Goal: Task Accomplishment & Management: Manage account settings

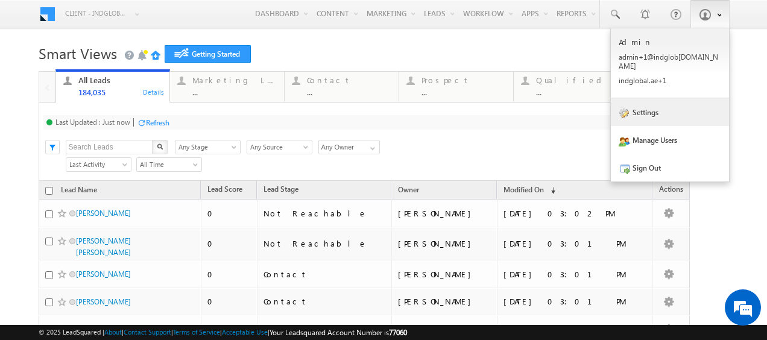
click at [644, 105] on link "Settings" at bounding box center [669, 112] width 118 height 28
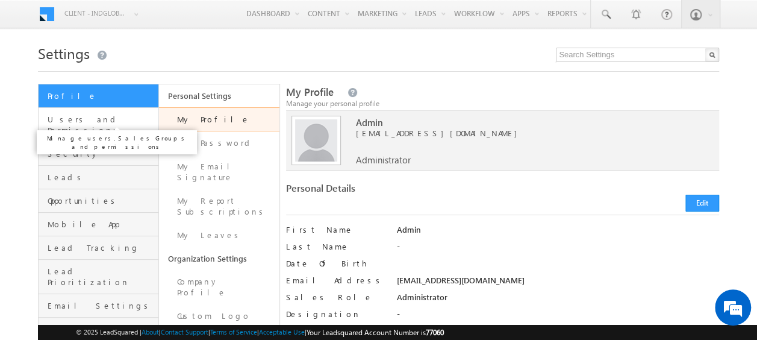
click at [91, 119] on span "Users and Permissions" at bounding box center [102, 125] width 108 height 22
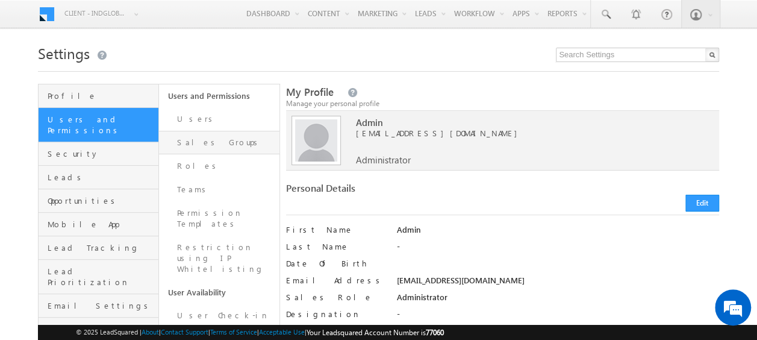
click at [211, 138] on link "Sales Groups" at bounding box center [219, 143] width 121 height 24
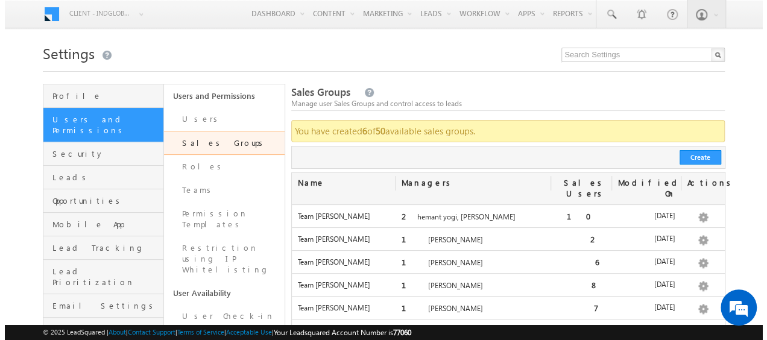
scroll to position [32, 0]
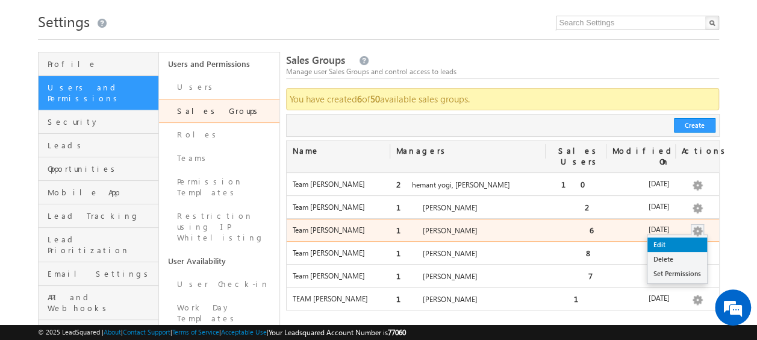
click at [677, 237] on link "Edit" at bounding box center [678, 244] width 60 height 14
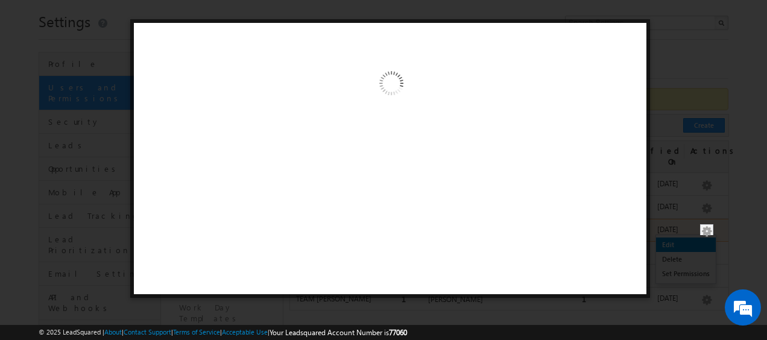
scroll to position [0, 0]
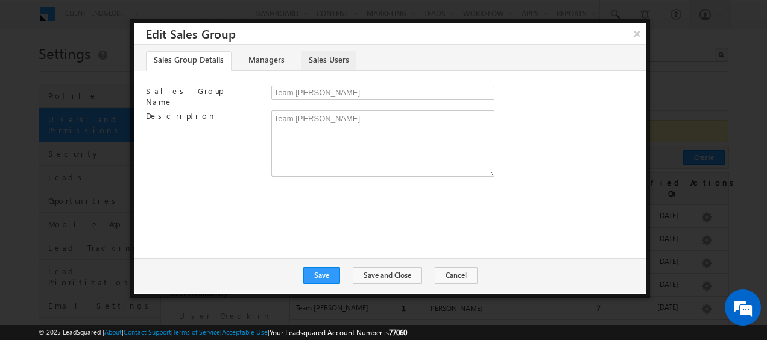
click at [324, 57] on link "Sales Users" at bounding box center [328, 60] width 55 height 19
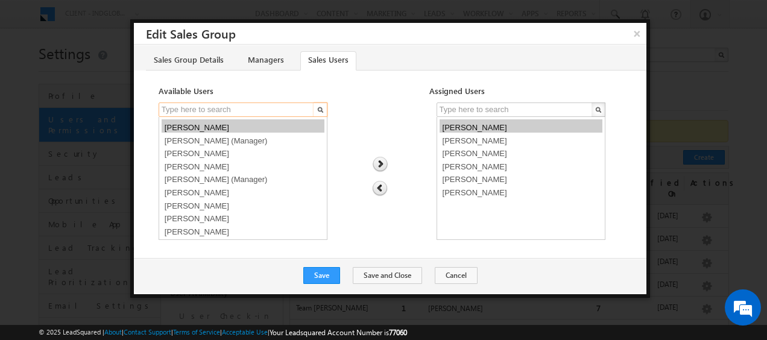
click at [242, 107] on input "text" at bounding box center [236, 109] width 157 height 14
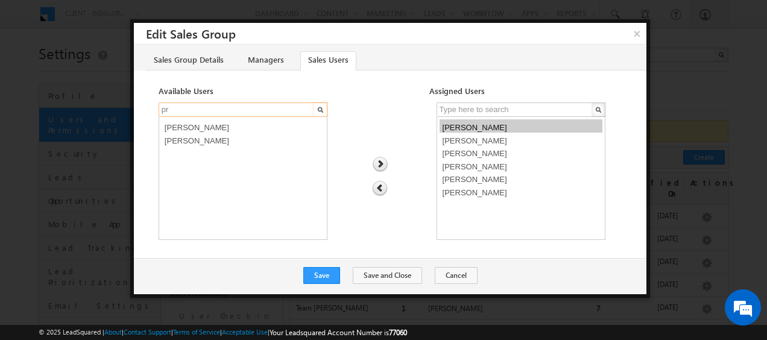
type input "p"
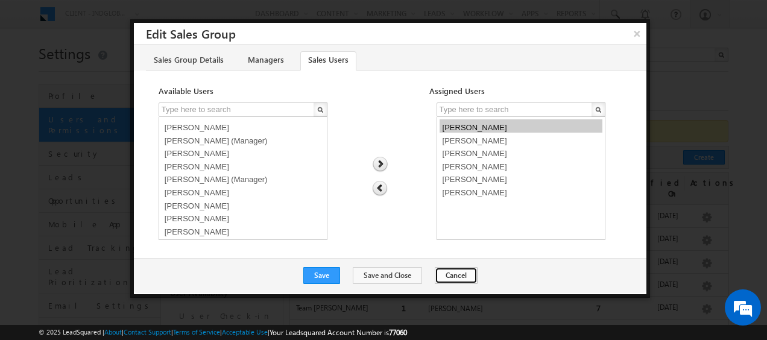
click at [453, 271] on button "Cancel" at bounding box center [455, 275] width 43 height 17
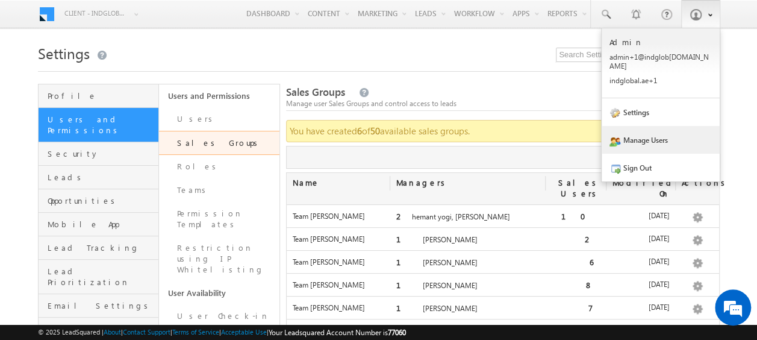
click at [652, 134] on link "Manage Users" at bounding box center [661, 140] width 118 height 28
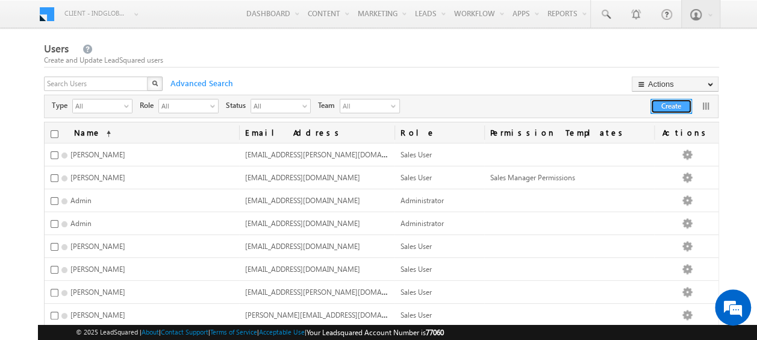
click at [665, 107] on button "Create" at bounding box center [672, 106] width 42 height 15
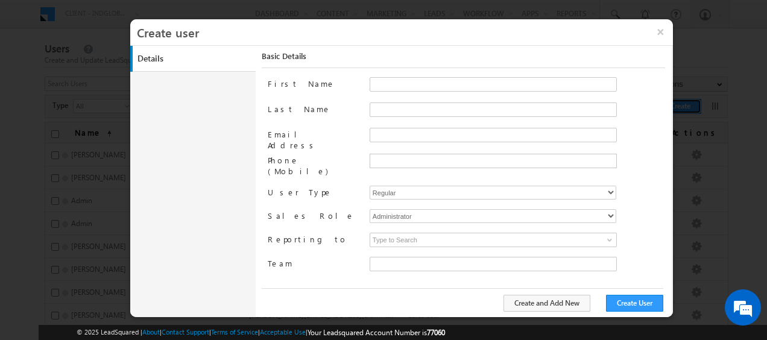
type input "faf8491d-252d-11ee-b523-12ccdbbfc88b"
click at [388, 87] on input "First Name" at bounding box center [492, 84] width 247 height 14
paste input "Pratyush kuanr"
drag, startPoint x: 403, startPoint y: 82, endPoint x: 433, endPoint y: 84, distance: 30.2
click at [433, 84] on input "Pratyush kuanr" at bounding box center [492, 84] width 247 height 14
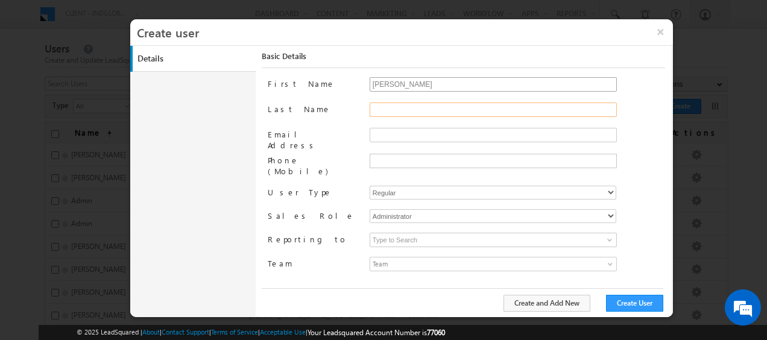
type input "Pratyush"
paste input "kuanr"
type input "kuanr"
click at [403, 131] on input "Email Address" at bounding box center [492, 135] width 247 height 14
paste input "pratyush.kuanr@indglobal.ae"
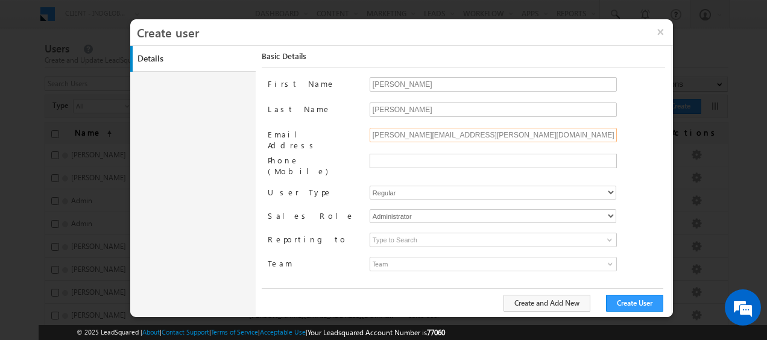
type input "pratyush.kuanr@indglobal.ae"
click at [404, 186] on select "Regular Mobile" at bounding box center [492, 193] width 246 height 14
select select "1"
click at [369, 186] on select "Regular Mobile" at bounding box center [492, 193] width 246 height 14
type input "faf8491d-252d-11ee-b523-12ccdbbfc88b"
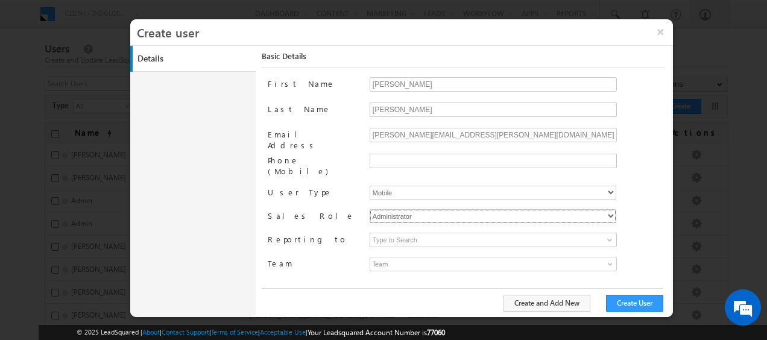
click at [413, 209] on select "Administrator Marketing User Sales Manager Sales User" at bounding box center [492, 216] width 246 height 14
select select "Sales_User"
click at [369, 209] on select "Administrator Marketing User Sales Manager Sales User" at bounding box center [492, 216] width 246 height 14
type input "faf8491d-252d-11ee-b523-12ccdbbfc88b"
click at [609, 235] on span at bounding box center [609, 240] width 10 height 10
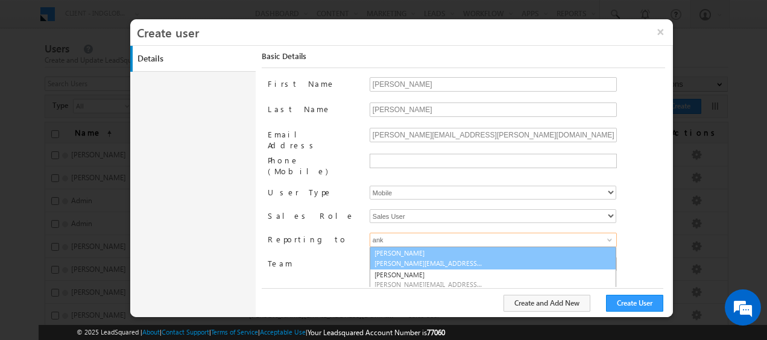
click at [416, 259] on span "[PERSON_NAME][EMAIL_ADDRESS][PERSON_NAME][DOMAIN_NAME]" at bounding box center [428, 263] width 108 height 9
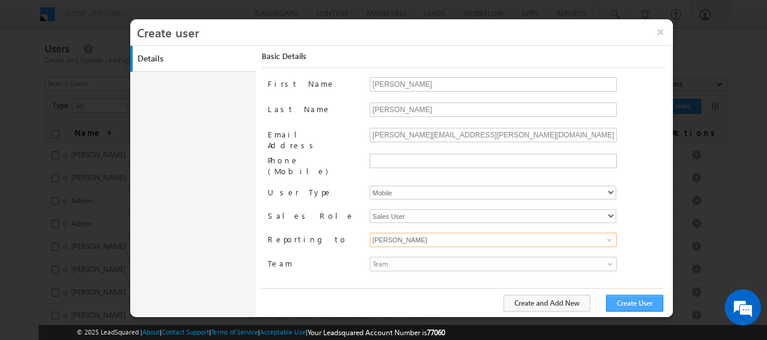
type input "[PERSON_NAME]"
click at [630, 302] on button "Create User" at bounding box center [634, 303] width 57 height 17
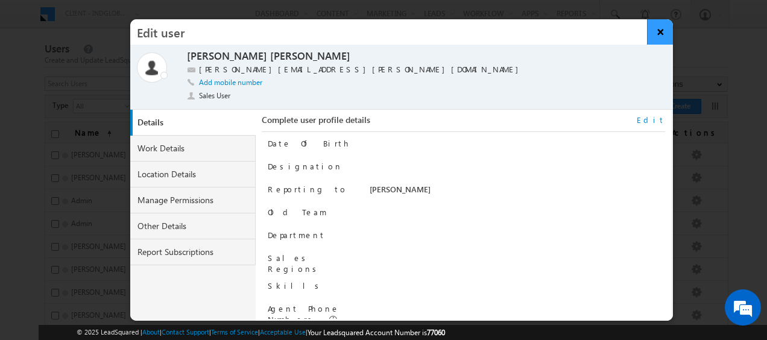
click at [657, 33] on button "×" at bounding box center [660, 31] width 26 height 25
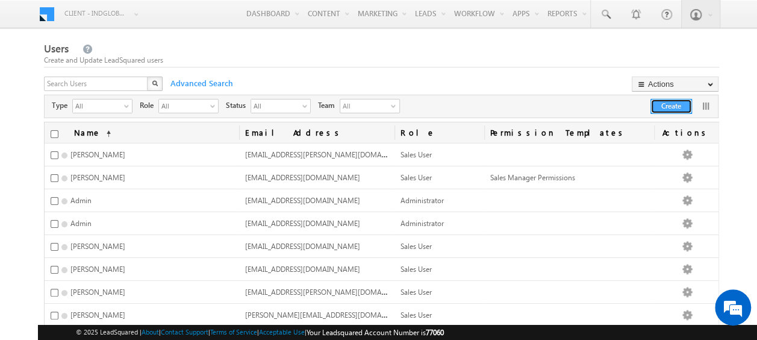
click at [657, 105] on button "Create" at bounding box center [672, 106] width 42 height 15
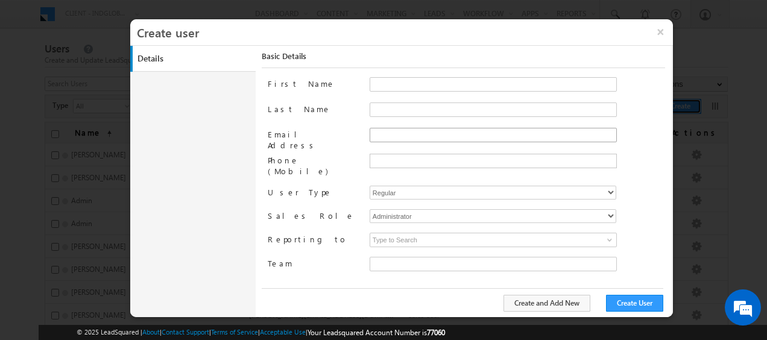
type input "faf8491d-252d-11ee-b523-12ccdbbfc88b"
click at [383, 87] on input "First Name" at bounding box center [492, 84] width 247 height 14
paste input "[PERSON_NAME]"
drag, startPoint x: 401, startPoint y: 84, endPoint x: 434, endPoint y: 81, distance: 33.2
click at [434, 81] on input "[PERSON_NAME]" at bounding box center [492, 84] width 247 height 14
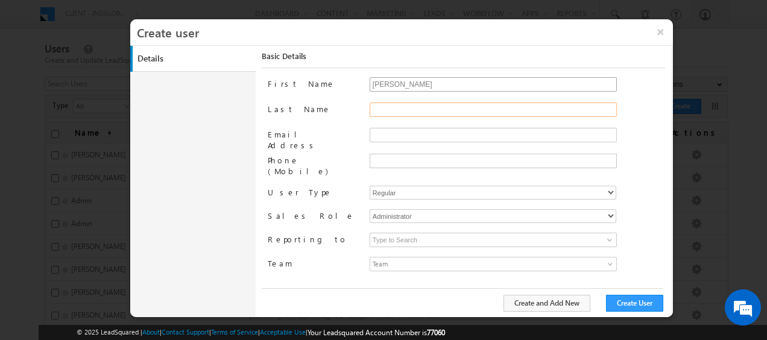
type input "Subham"
paste input "Modak"
type input "Modak"
paste input "[PERSON_NAME][EMAIL_ADDRESS][PERSON_NAME][DOMAIN_NAME]"
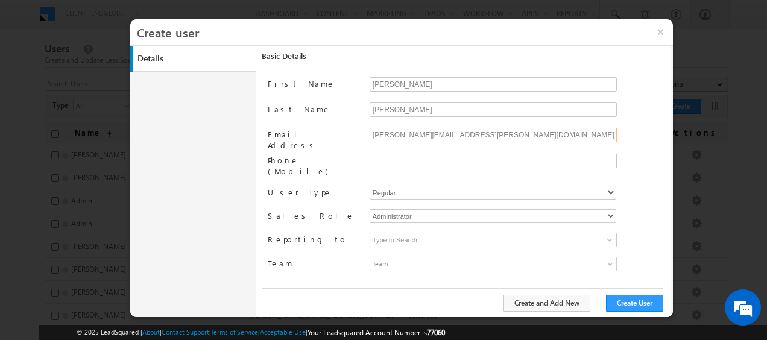
type input "[PERSON_NAME][EMAIL_ADDRESS][PERSON_NAME][DOMAIN_NAME]"
click at [491, 186] on select "Regular Mobile" at bounding box center [492, 193] width 246 height 14
select select "1"
click at [369, 186] on select "Regular Mobile" at bounding box center [492, 193] width 246 height 14
type input "faf8491d-252d-11ee-b523-12ccdbbfc88b"
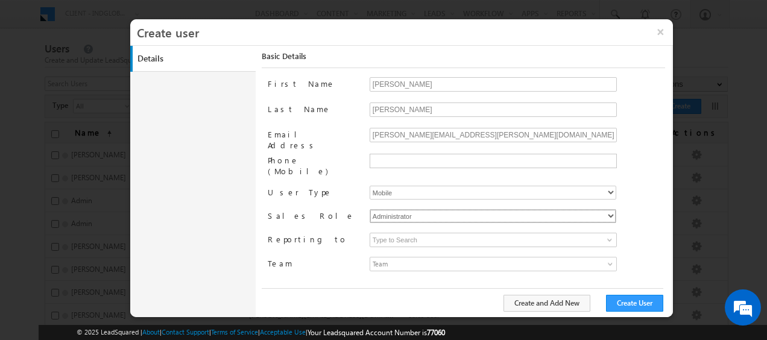
click at [436, 209] on select "Administrator Marketing User Sales Manager Sales User" at bounding box center [492, 216] width 246 height 14
select select "Sales_User"
click at [369, 209] on select "Administrator Marketing User Sales Manager Sales User" at bounding box center [492, 216] width 246 height 14
type input "faf8491d-252d-11ee-b523-12ccdbbfc88b"
click at [609, 235] on span at bounding box center [609, 240] width 10 height 10
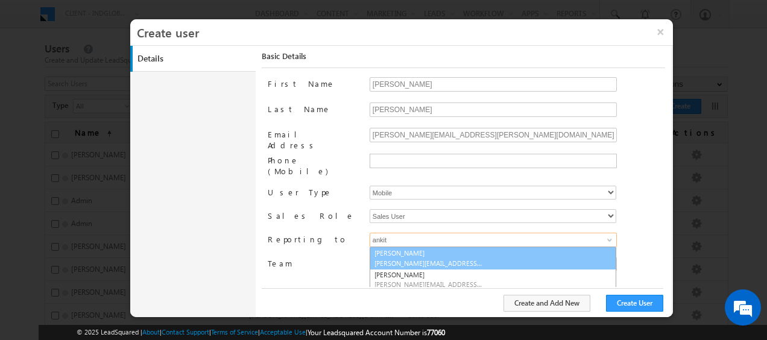
click at [463, 259] on span "[PERSON_NAME][EMAIL_ADDRESS][PERSON_NAME][DOMAIN_NAME]" at bounding box center [428, 263] width 108 height 9
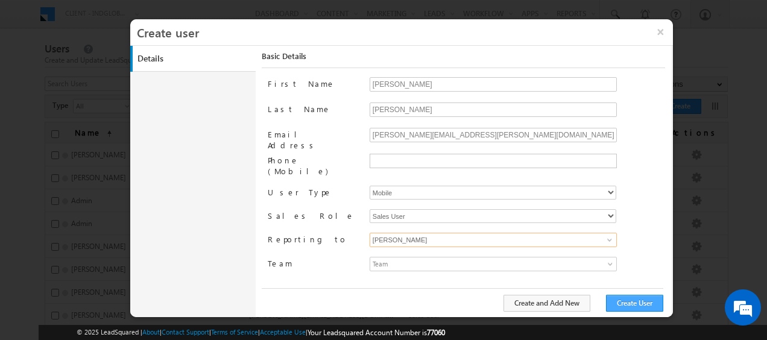
type input "[PERSON_NAME]"
click at [645, 299] on button "Create User" at bounding box center [634, 303] width 57 height 17
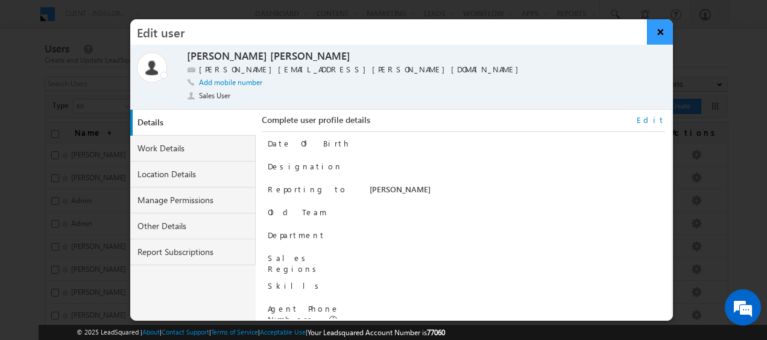
click at [654, 33] on button "×" at bounding box center [660, 31] width 26 height 25
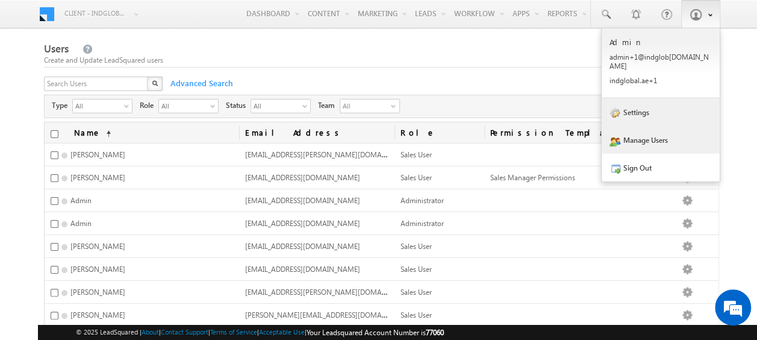
click at [648, 107] on link "Settings" at bounding box center [661, 112] width 118 height 28
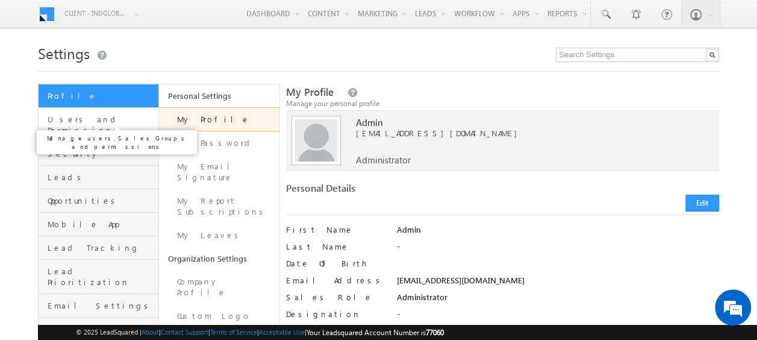
click at [86, 121] on span "Users and Permissions" at bounding box center [102, 125] width 108 height 22
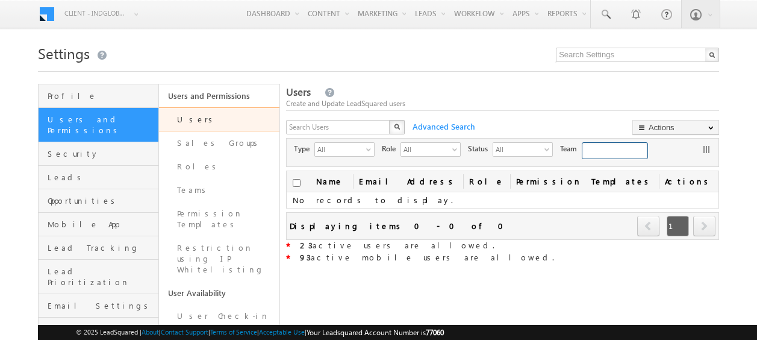
click at [209, 136] on link "Sales Groups" at bounding box center [219, 143] width 121 height 24
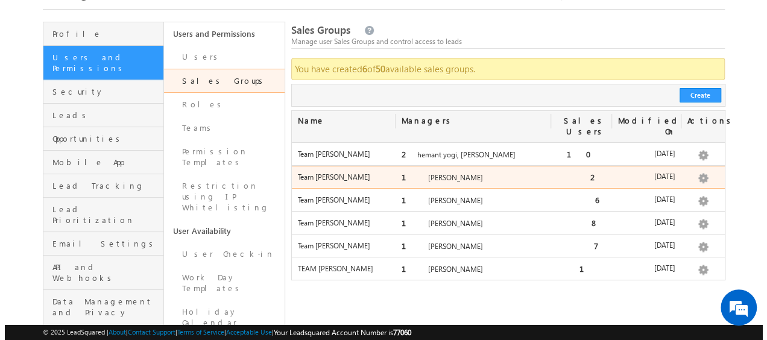
scroll to position [63, 0]
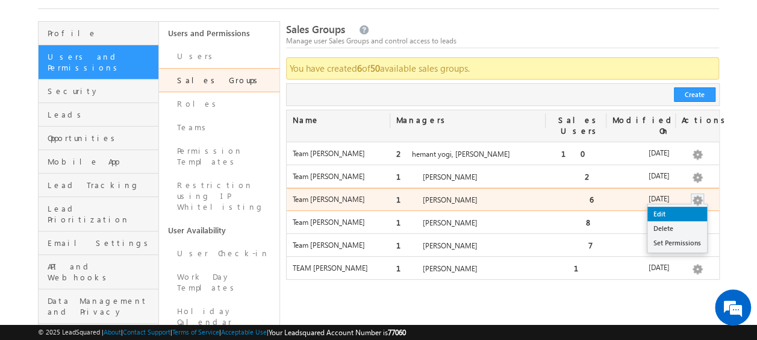
click at [691, 207] on link "Edit" at bounding box center [678, 214] width 60 height 14
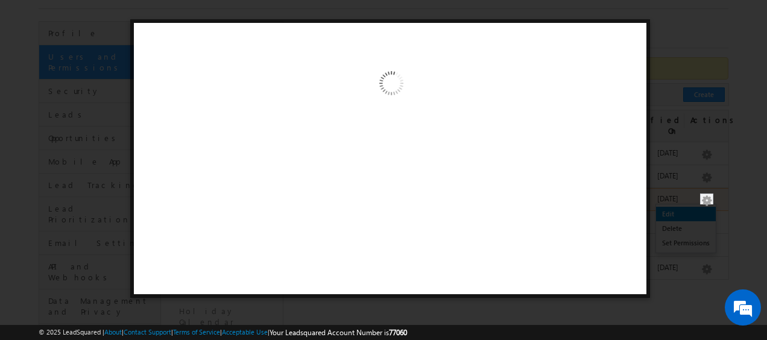
scroll to position [0, 0]
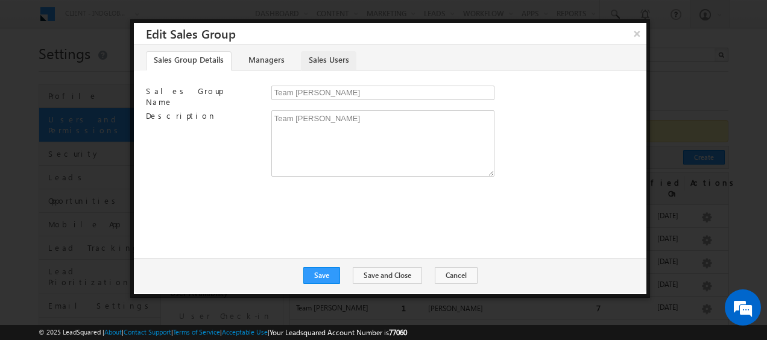
click at [324, 63] on link "Sales Users" at bounding box center [328, 60] width 55 height 19
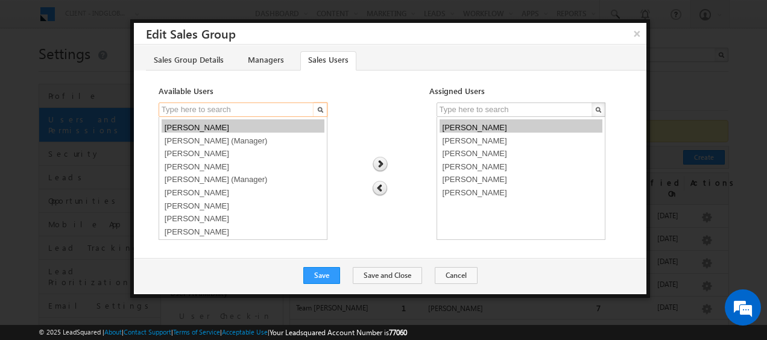
click at [228, 109] on input "text" at bounding box center [236, 109] width 157 height 14
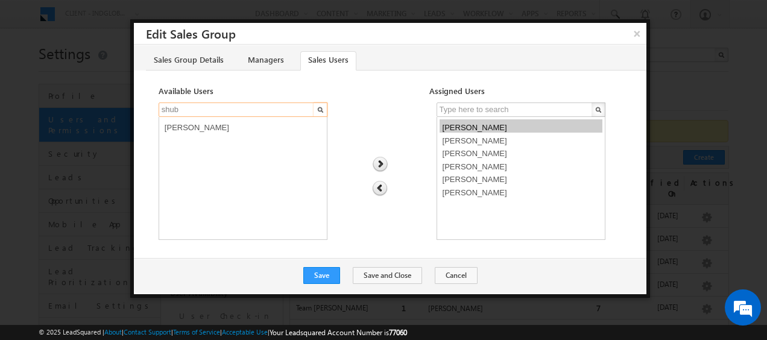
type input "shub"
select select "1d408b53-7440-11f0-8589-125492a0d7ad"
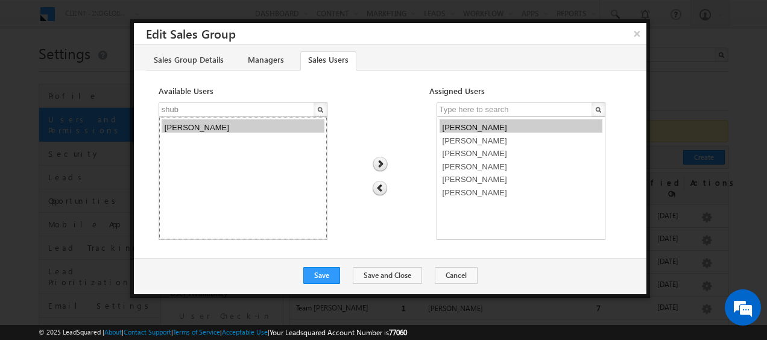
click at [225, 125] on option "[PERSON_NAME]" at bounding box center [242, 125] width 163 height 13
click at [237, 108] on input "shub" at bounding box center [236, 109] width 157 height 14
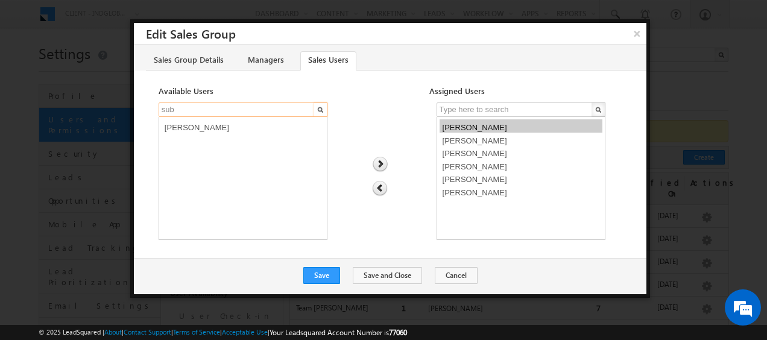
type input "sub"
select select "6b6f8ce0-7835-11f0-8589-125492a0d7ad"
click at [234, 131] on option "[PERSON_NAME]" at bounding box center [242, 125] width 163 height 13
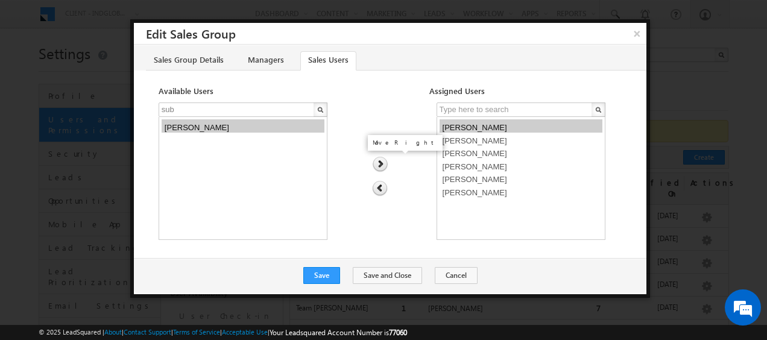
click at [385, 164] on img at bounding box center [380, 165] width 16 height 16
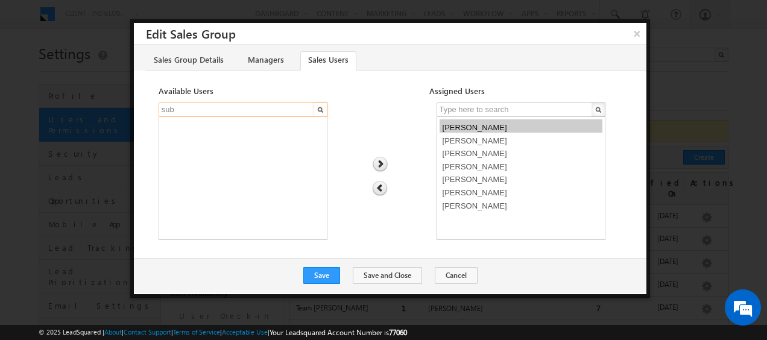
click at [205, 108] on input "sub" at bounding box center [236, 109] width 157 height 14
type input "s"
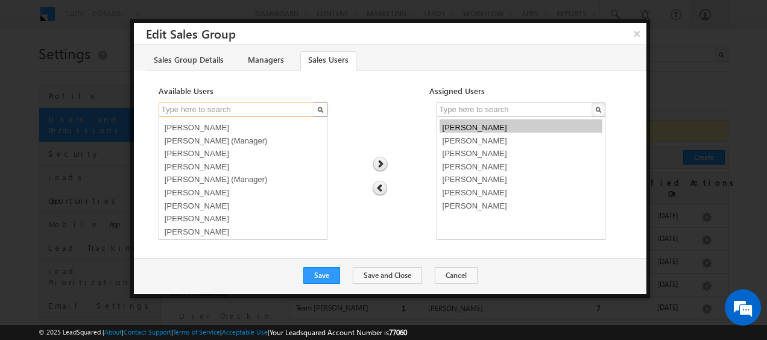
click at [196, 111] on input "text" at bounding box center [236, 109] width 157 height 14
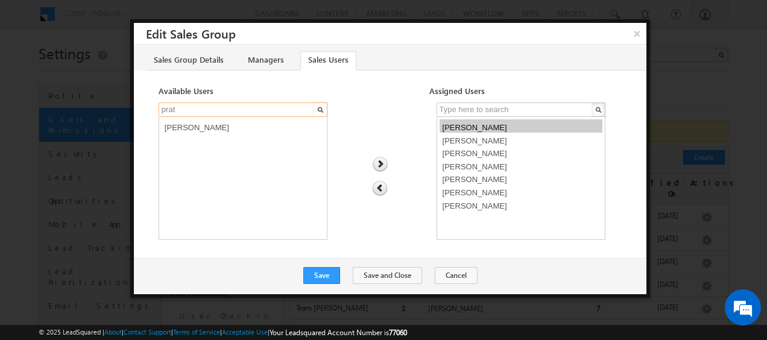
type input "prat"
select select "4538711b-7835-11f0-8589-125492a0d7ad"
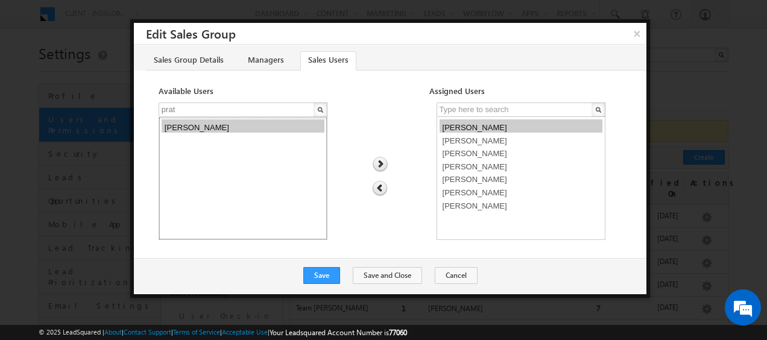
click at [196, 126] on option "[PERSON_NAME]" at bounding box center [242, 125] width 163 height 13
click at [378, 164] on img at bounding box center [380, 165] width 16 height 16
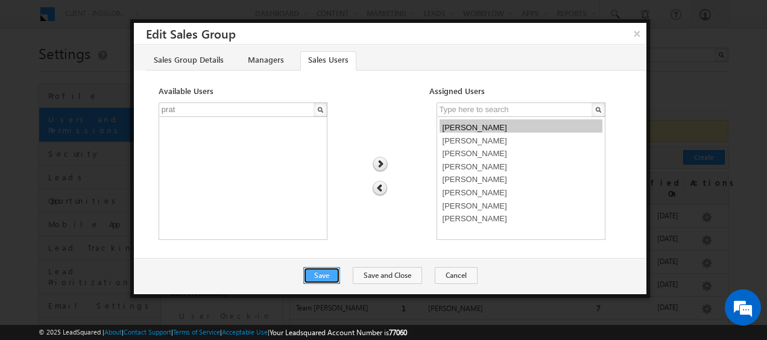
click at [340, 275] on button "Save" at bounding box center [321, 275] width 37 height 17
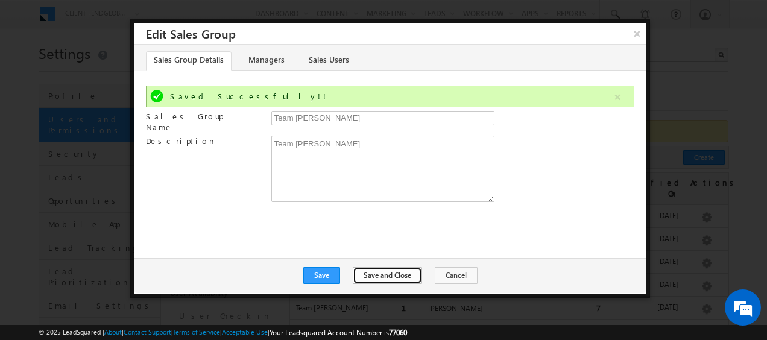
click at [392, 276] on button "Save and Close" at bounding box center [387, 275] width 69 height 17
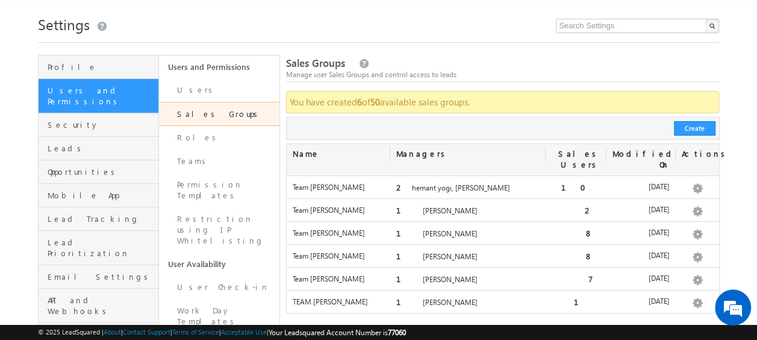
scroll to position [7, 0]
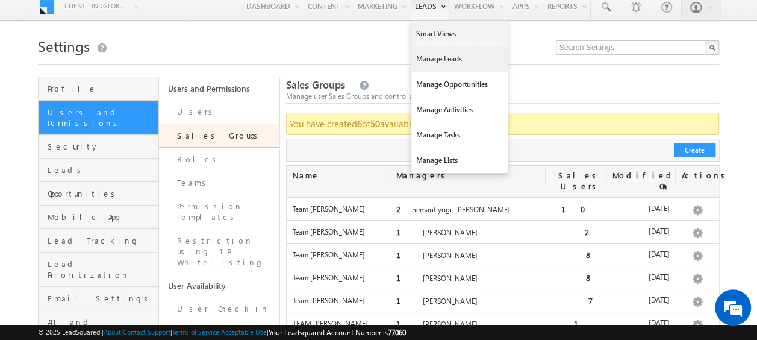
click at [425, 55] on link "Manage Leads" at bounding box center [460, 58] width 96 height 25
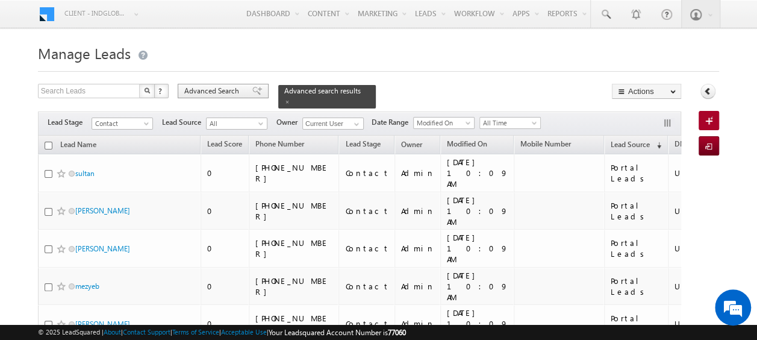
click at [222, 91] on span "Advanced Search" at bounding box center [213, 91] width 58 height 11
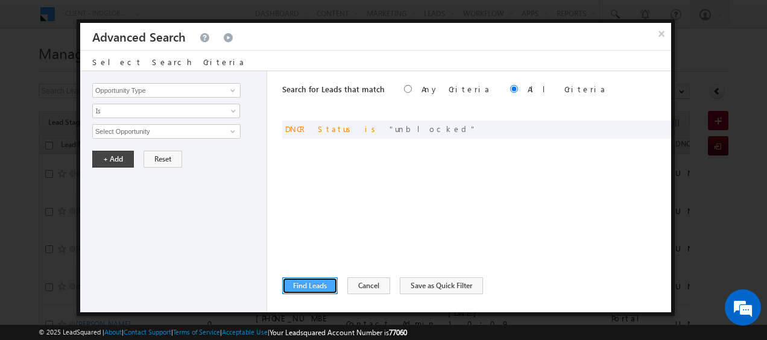
click at [310, 282] on button "Find Leads" at bounding box center [309, 285] width 55 height 17
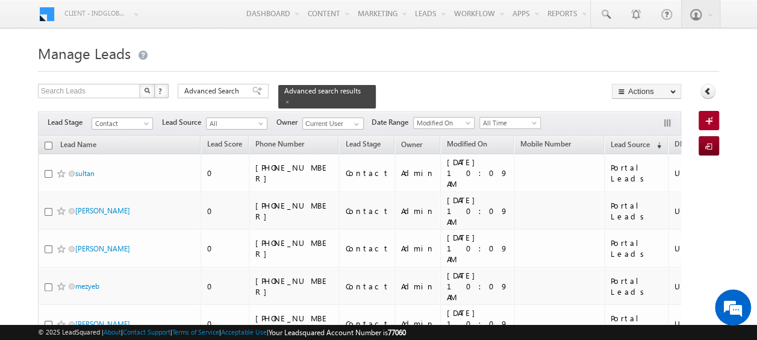
click at [47, 142] on input "checkbox" at bounding box center [49, 146] width 8 height 8
checkbox input "true"
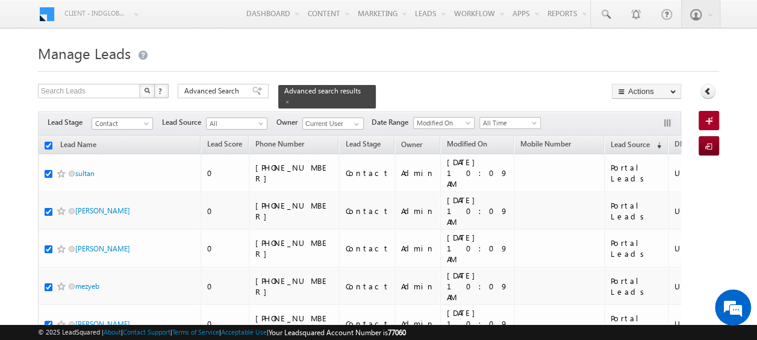
checkbox input "true"
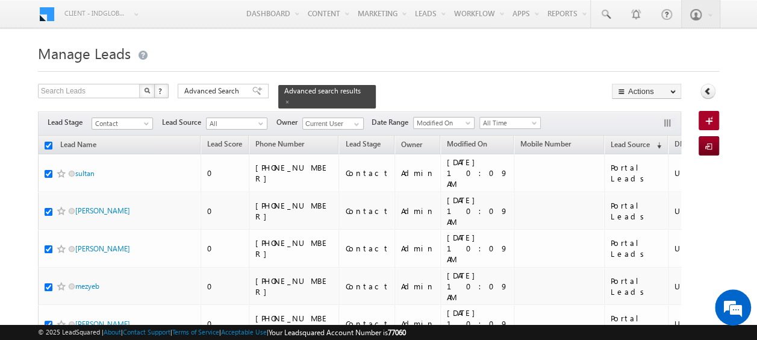
checkbox input "true"
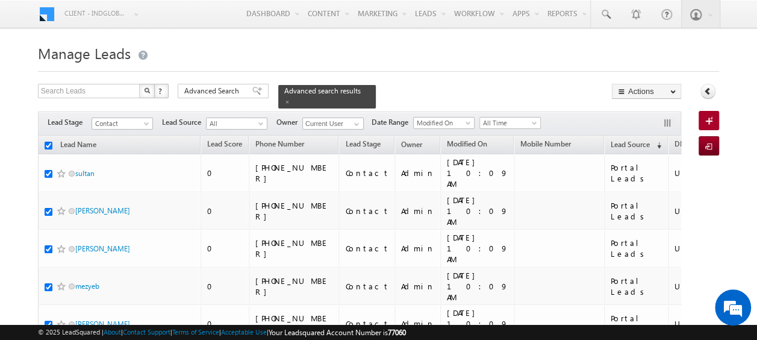
checkbox input "true"
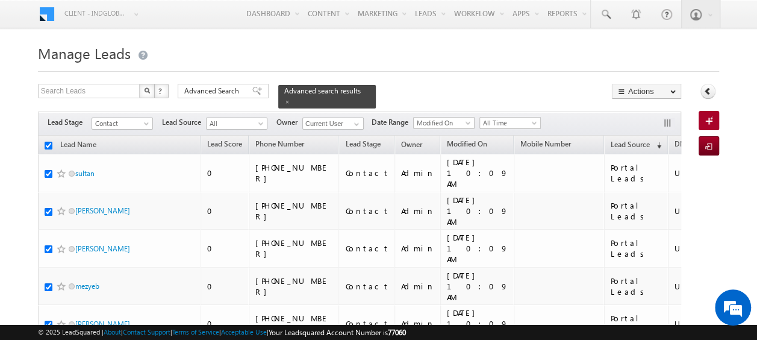
checkbox input "true"
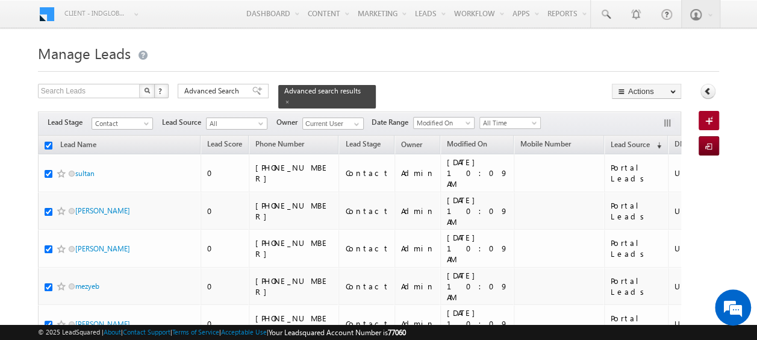
checkbox input "true"
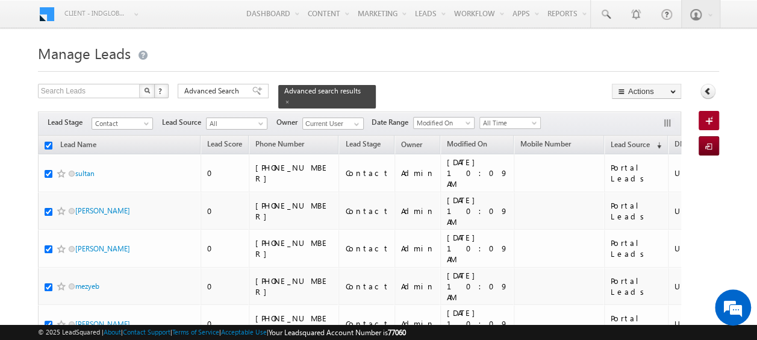
checkbox input "true"
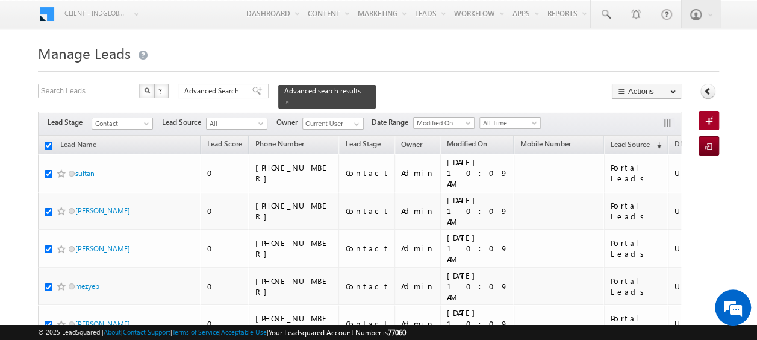
checkbox input "true"
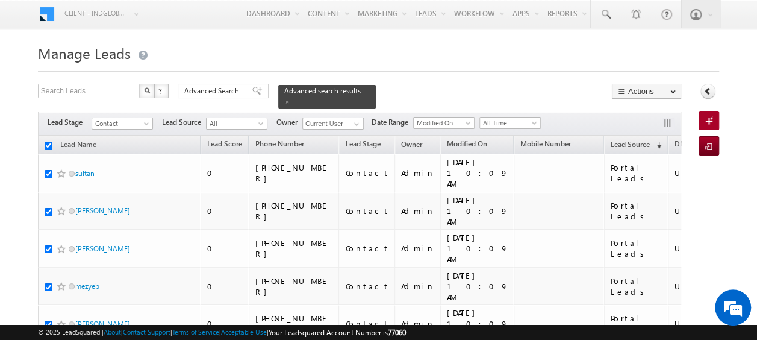
checkbox input "true"
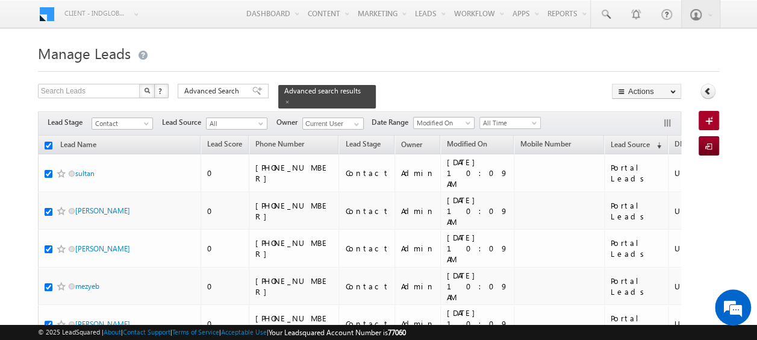
checkbox input "true"
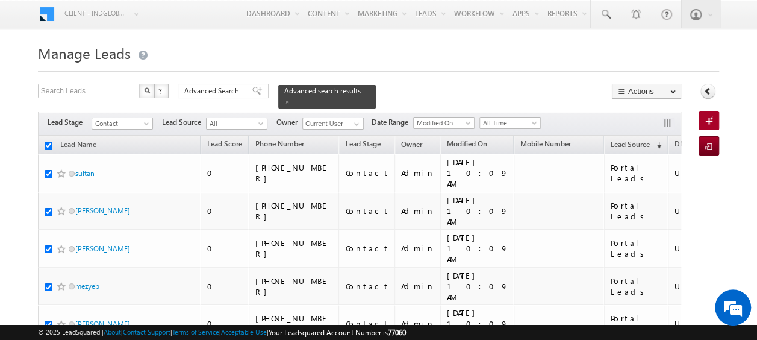
checkbox input "true"
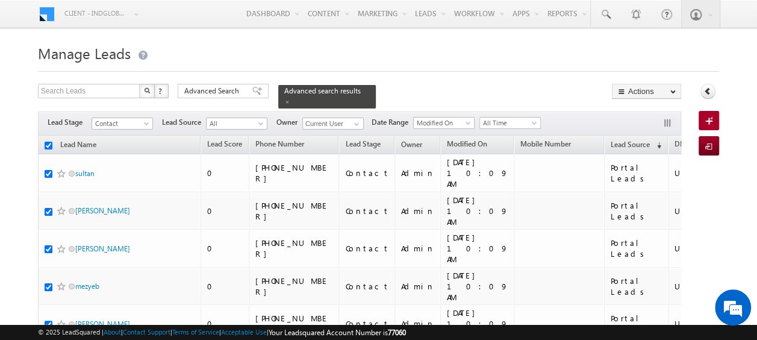
checkbox input "true"
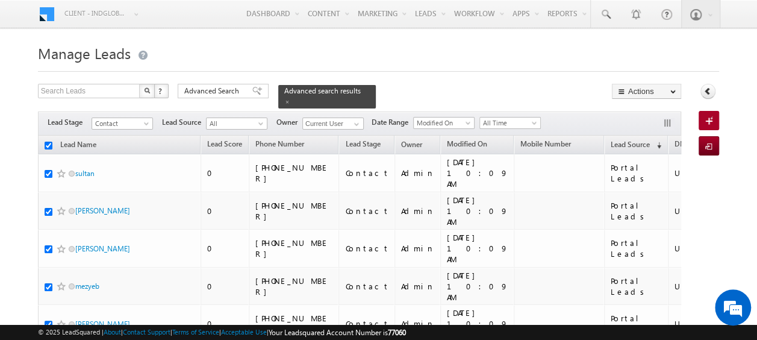
checkbox input "true"
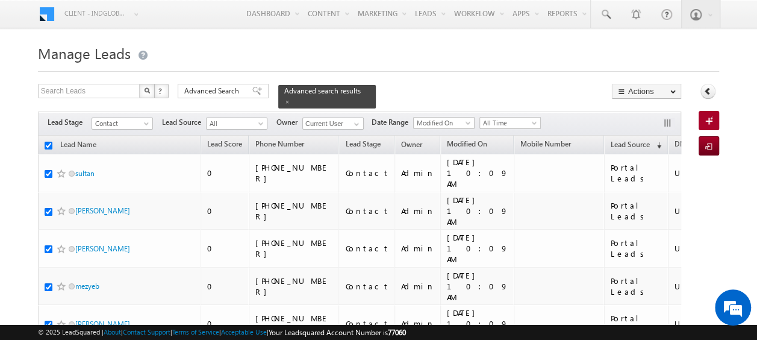
checkbox input "true"
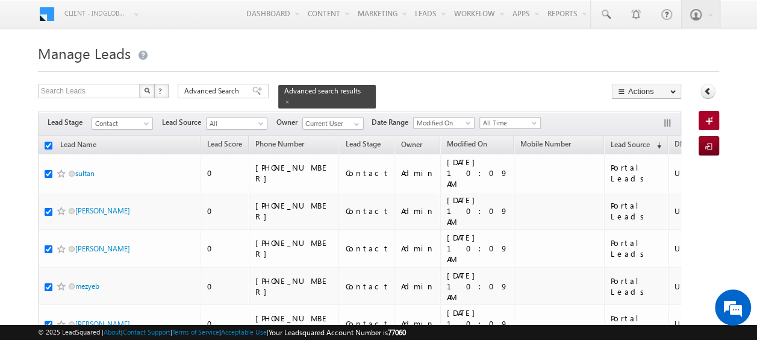
checkbox input "true"
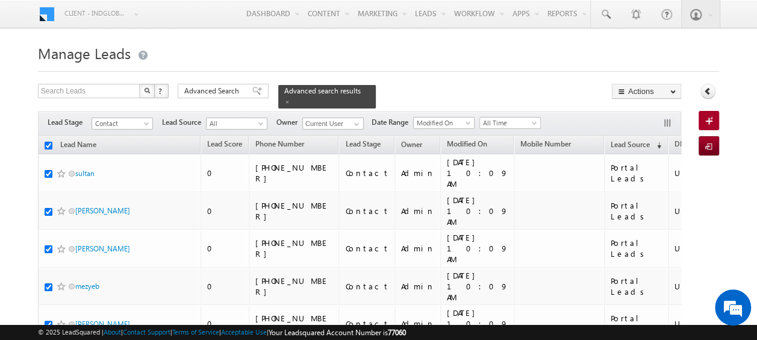
checkbox input "true"
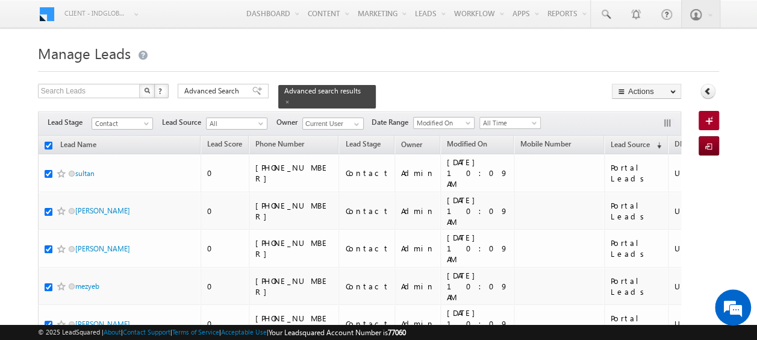
checkbox input "true"
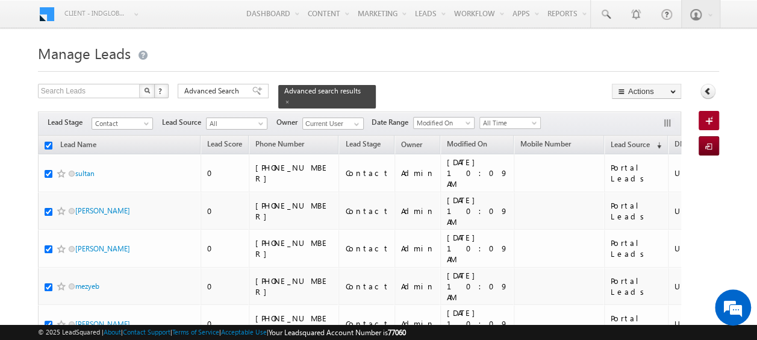
checkbox input "true"
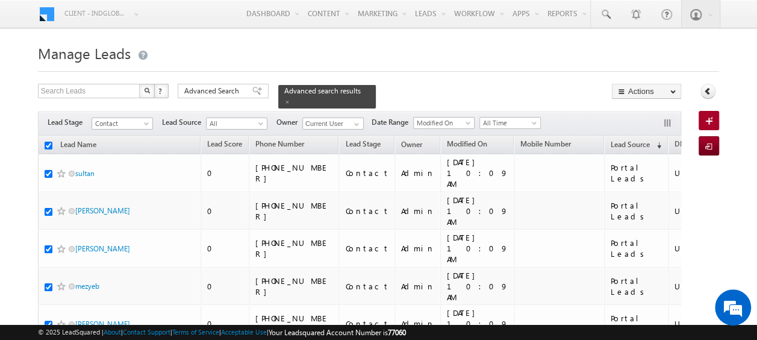
checkbox input "true"
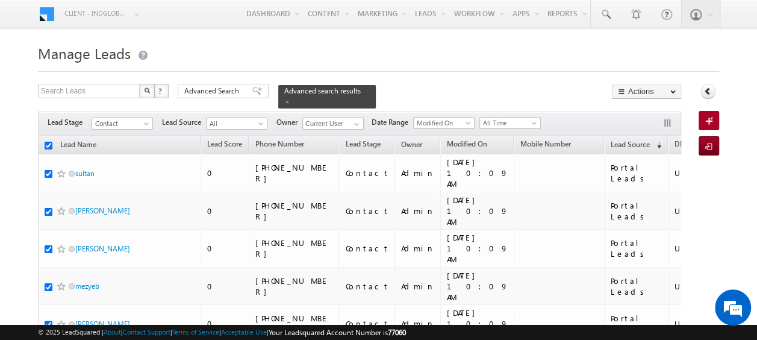
checkbox input "true"
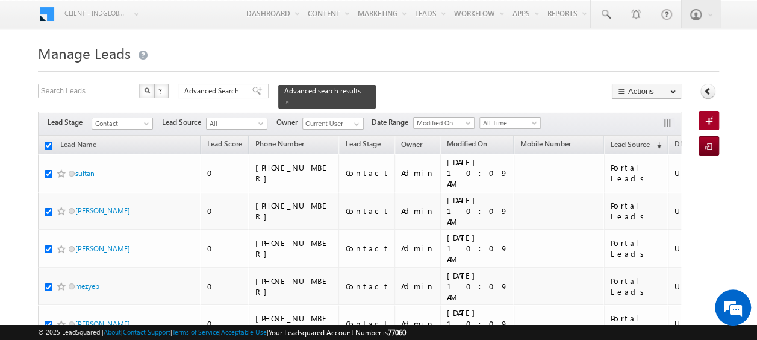
checkbox input "true"
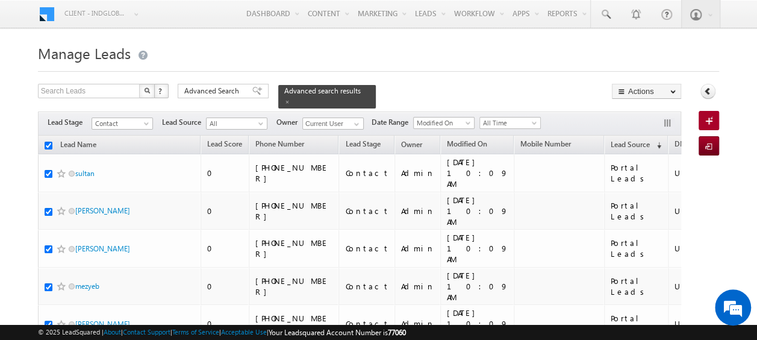
checkbox input "true"
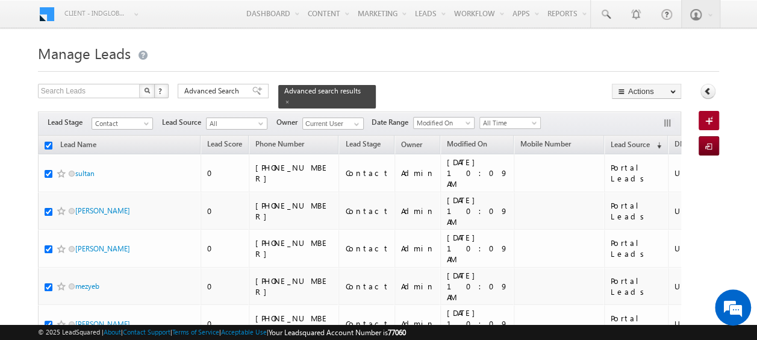
checkbox input "true"
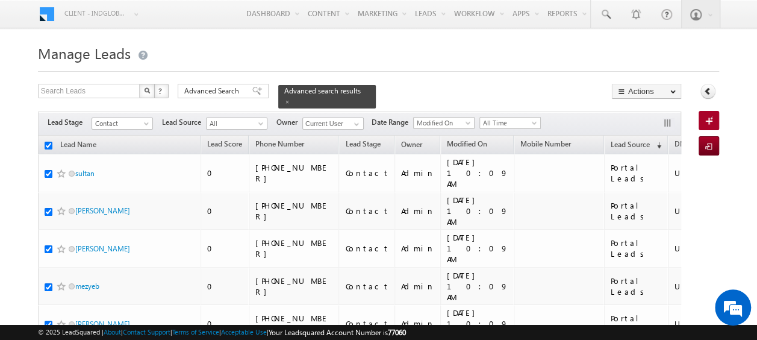
checkbox input "true"
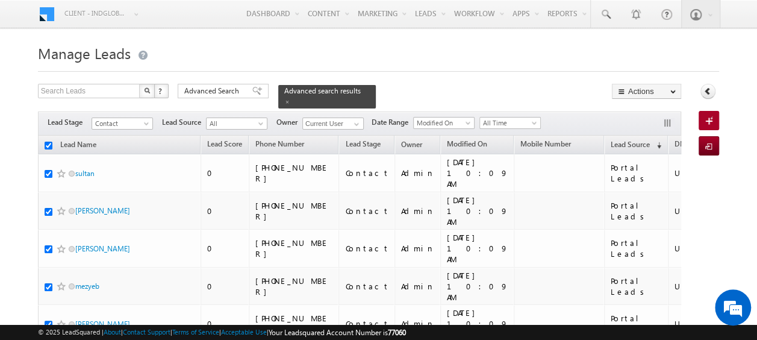
checkbox input "true"
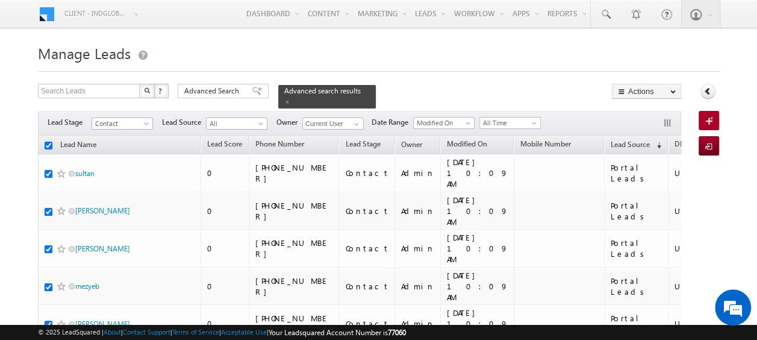
checkbox input "true"
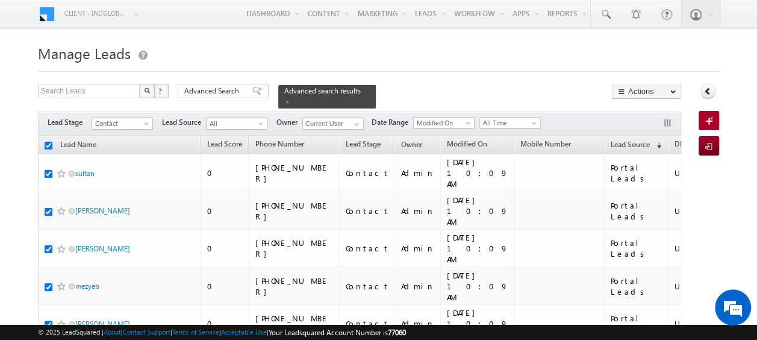
checkbox input "true"
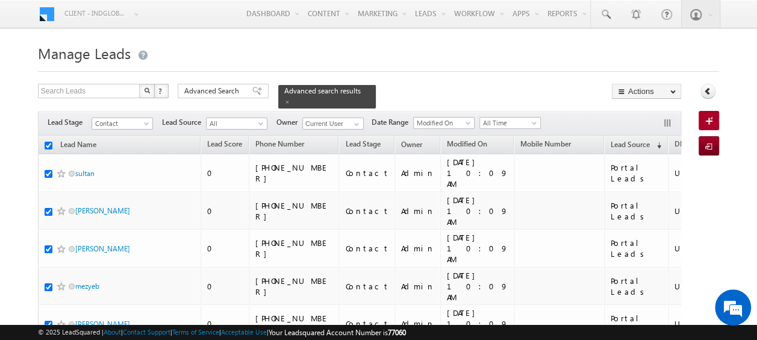
checkbox input "true"
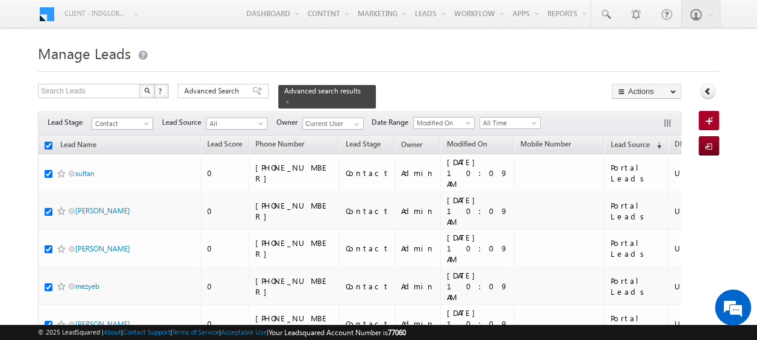
checkbox input "true"
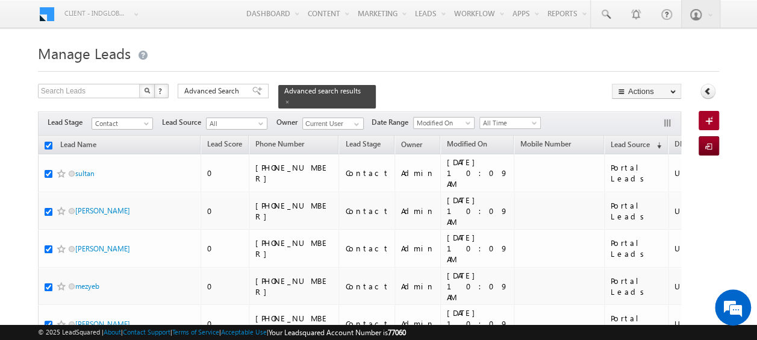
checkbox input "true"
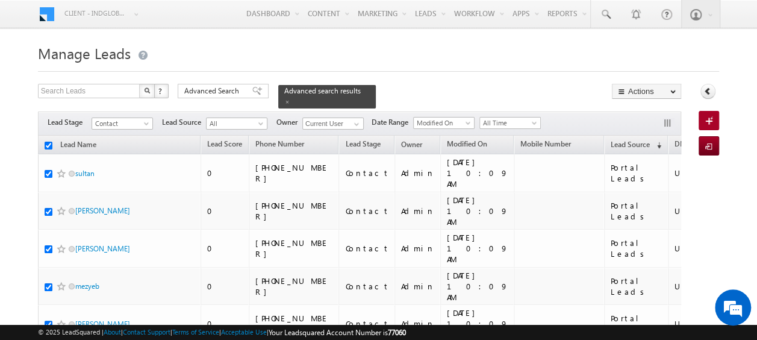
checkbox input "true"
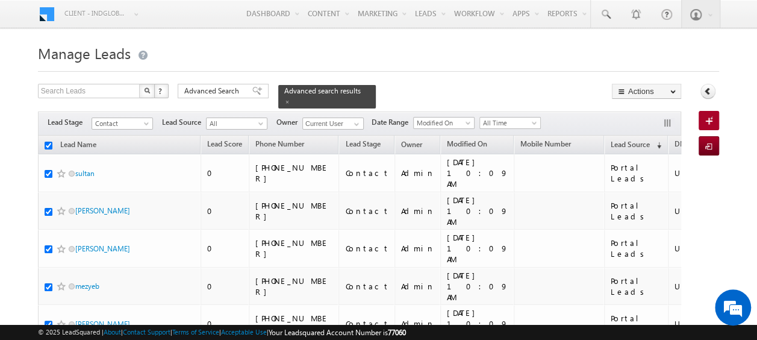
checkbox input "true"
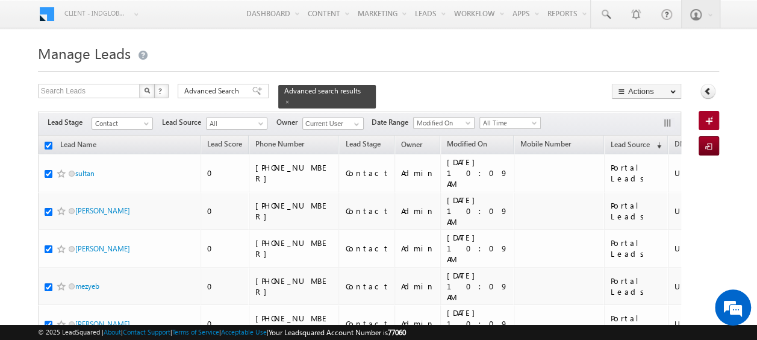
checkbox input "true"
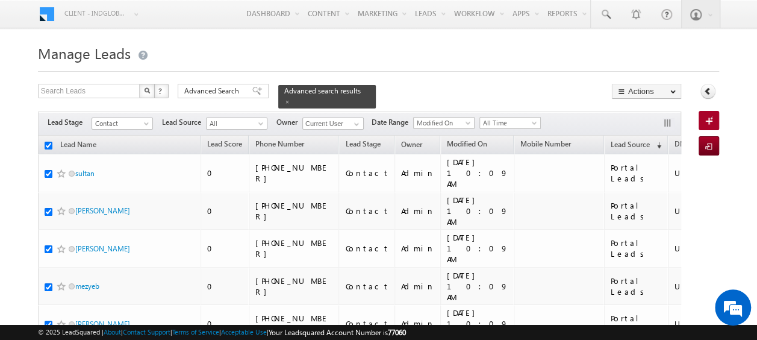
checkbox input "true"
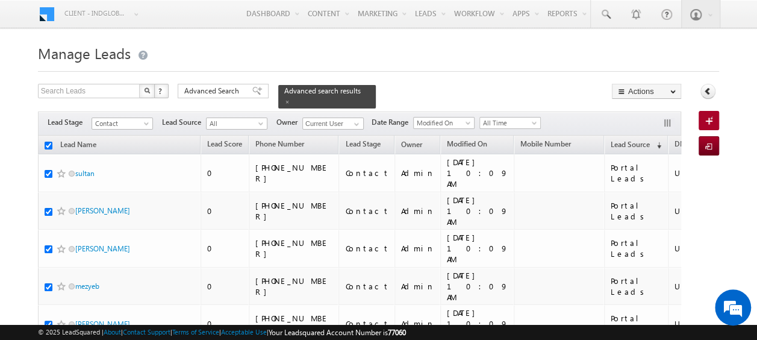
checkbox input "true"
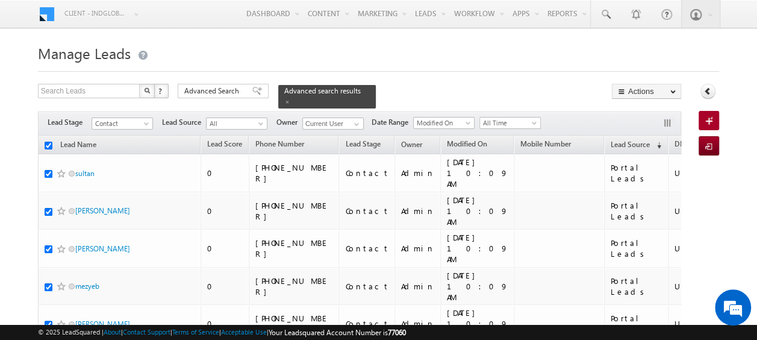
checkbox input "true"
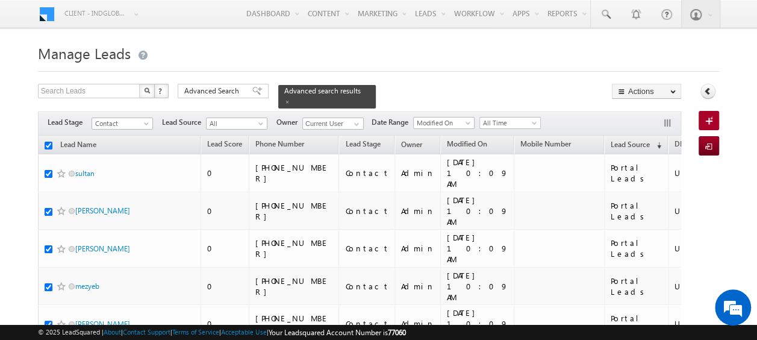
checkbox input "true"
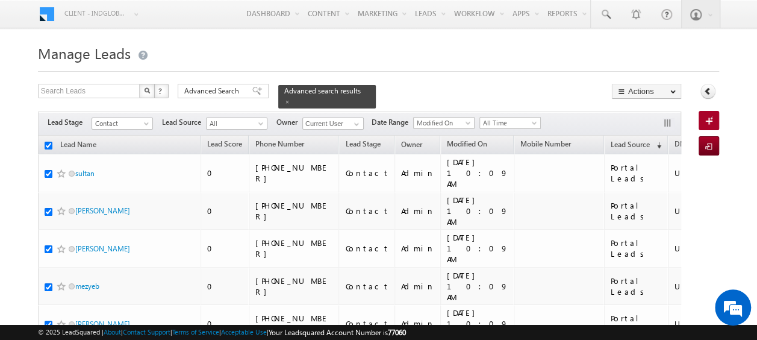
checkbox input "true"
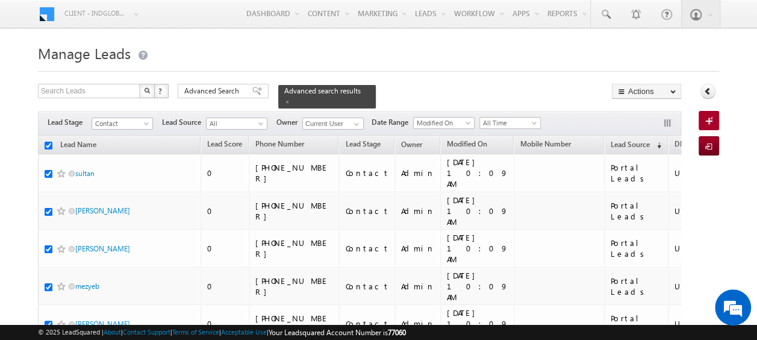
checkbox input "true"
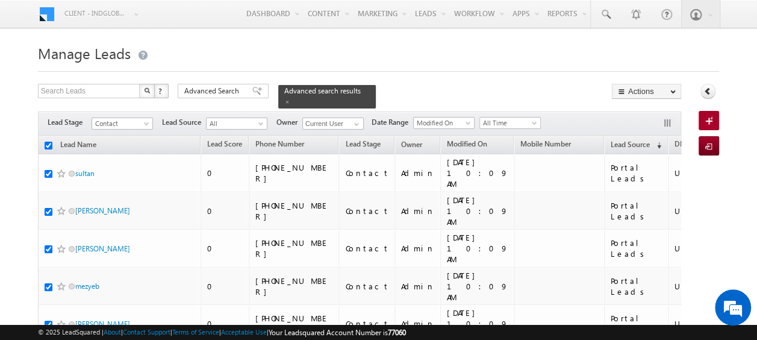
checkbox input "true"
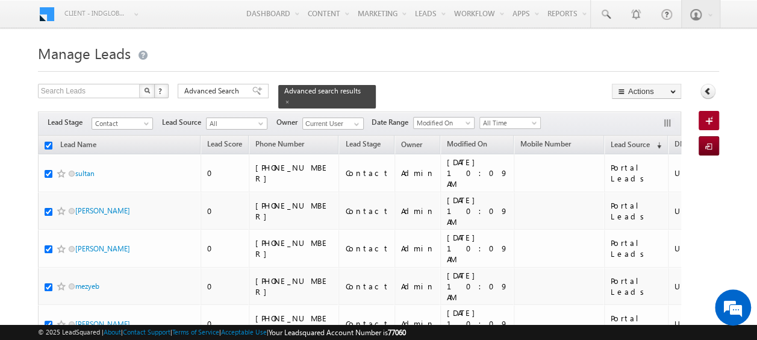
checkbox input "true"
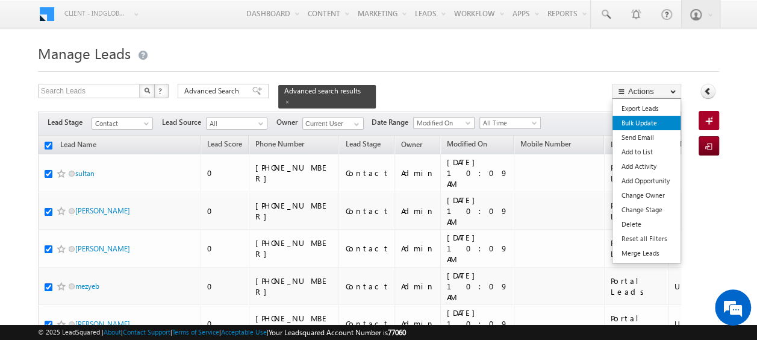
click at [645, 124] on link "Bulk Update" at bounding box center [647, 123] width 68 height 14
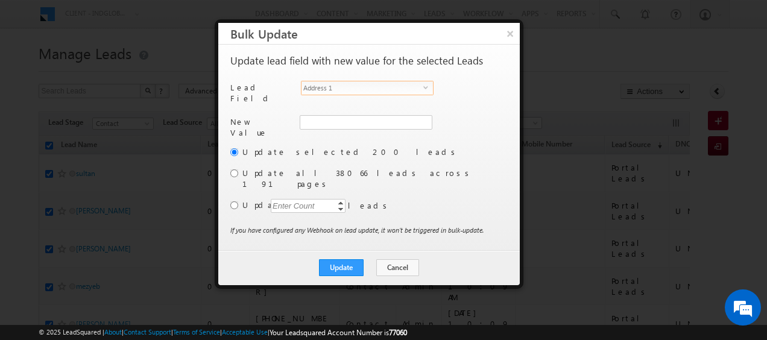
click at [369, 89] on span "Address 1" at bounding box center [362, 87] width 122 height 13
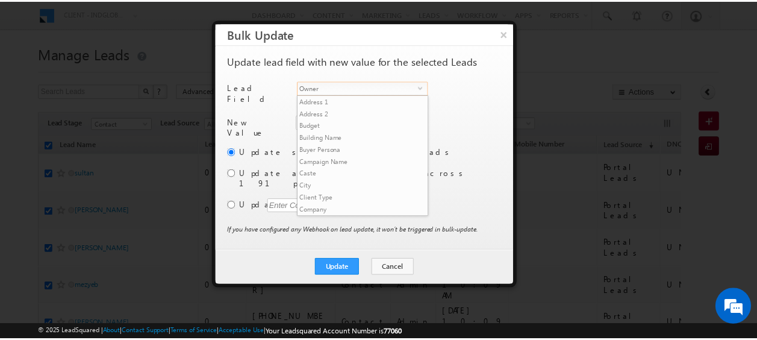
scroll to position [459, 0]
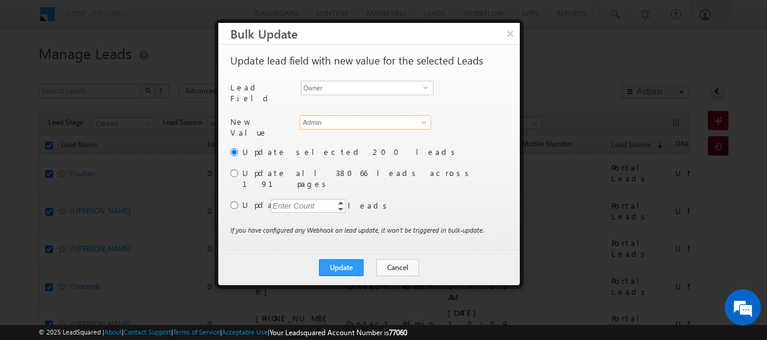
click at [369, 120] on input "Admin" at bounding box center [364, 122] width 131 height 14
click at [365, 115] on input "dik" at bounding box center [364, 122] width 131 height 14
click at [327, 118] on input at bounding box center [364, 122] width 131 height 14
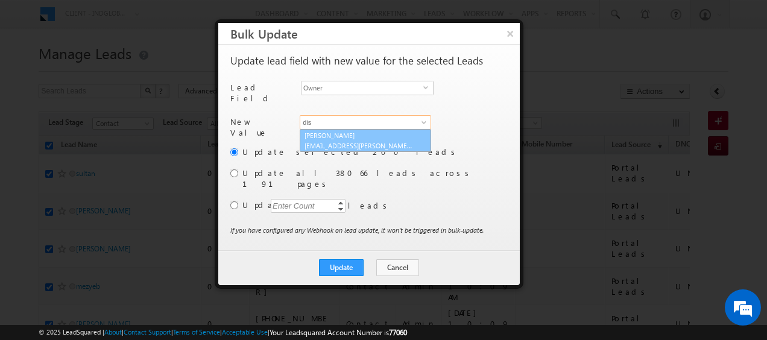
click at [327, 129] on link "[PERSON_NAME] [EMAIL_ADDRESS][PERSON_NAME][DOMAIN_NAME]" at bounding box center [364, 140] width 131 height 23
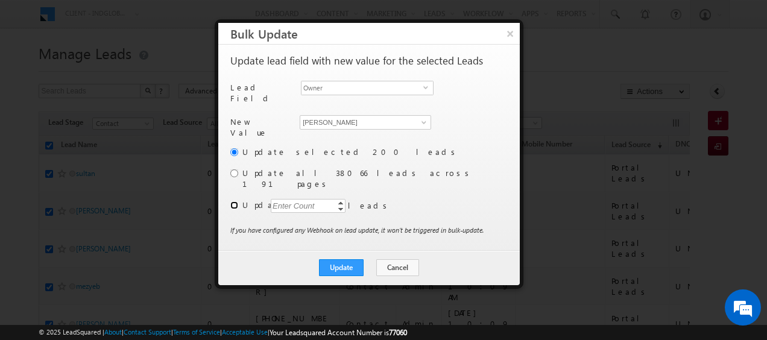
click at [235, 201] on input "radio" at bounding box center [234, 205] width 8 height 8
click at [286, 199] on div "Enter Count" at bounding box center [294, 206] width 46 height 14
click at [337, 259] on button "Update" at bounding box center [341, 267] width 45 height 17
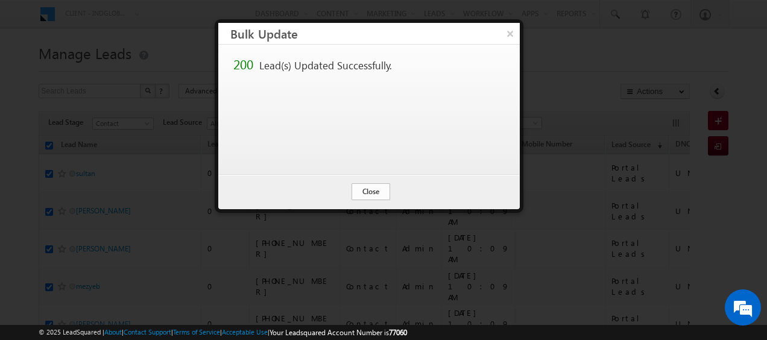
click at [368, 193] on button "Close" at bounding box center [370, 191] width 39 height 17
